Goal: Information Seeking & Learning: Learn about a topic

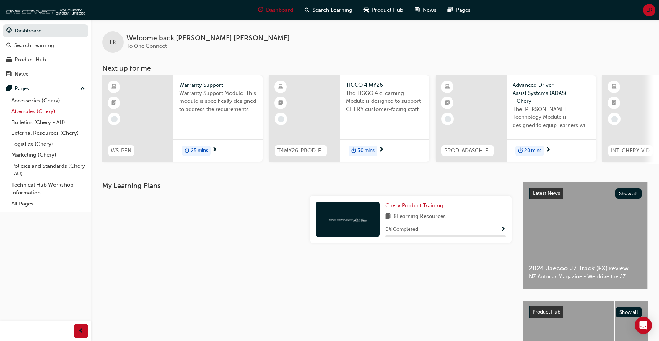
click at [25, 113] on link "Aftersales (Chery)" at bounding box center [48, 111] width 79 height 11
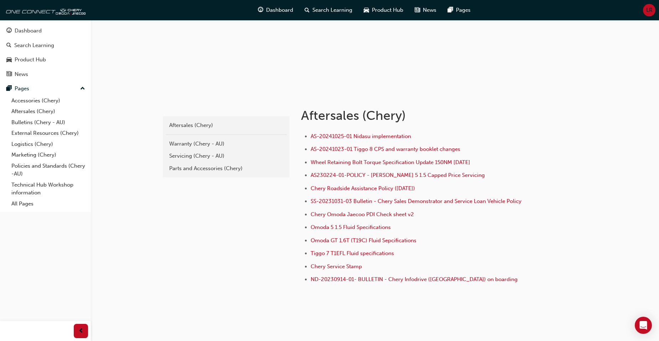
scroll to position [71, 0]
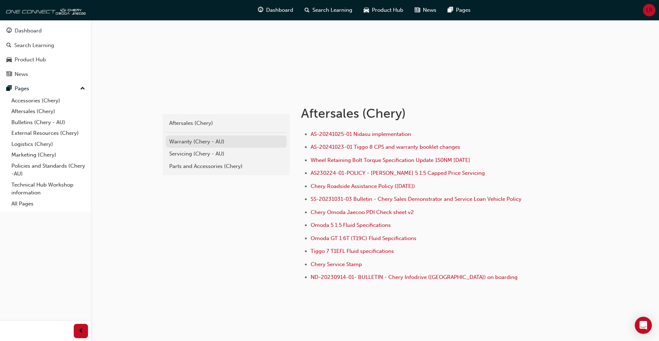
click at [186, 142] on div "Warranty (Chery - AU)" at bounding box center [226, 142] width 114 height 8
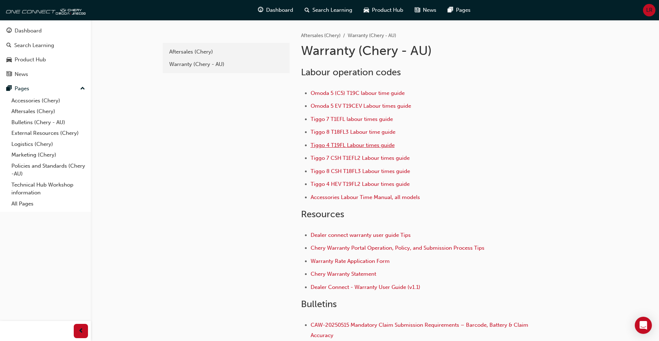
click at [318, 146] on span "Tiggo 4 T19FL Labour times guide" at bounding box center [353, 145] width 84 height 6
click at [344, 106] on span "Omoda 5 EV T19CEV Labour times guide" at bounding box center [361, 106] width 101 height 6
click at [355, 96] on span "Omoda 5 (C5) T19C labour time guide" at bounding box center [358, 93] width 94 height 6
